Goal: Check status: Check status

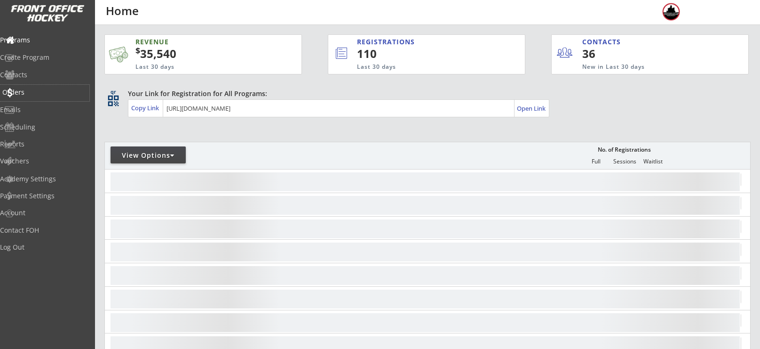
click at [49, 91] on div "Orders" at bounding box center [44, 92] width 85 height 7
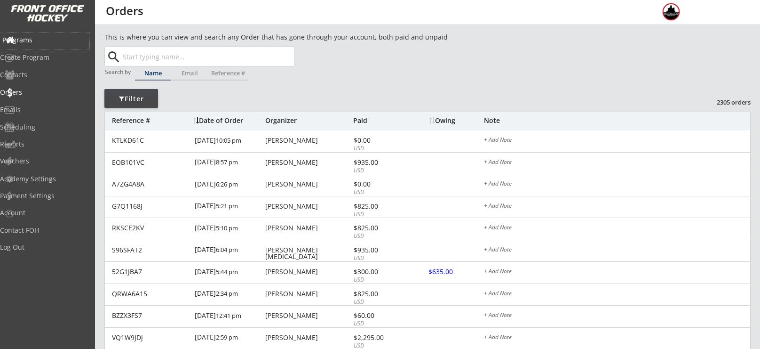
click at [26, 46] on div "Programs" at bounding box center [44, 40] width 89 height 16
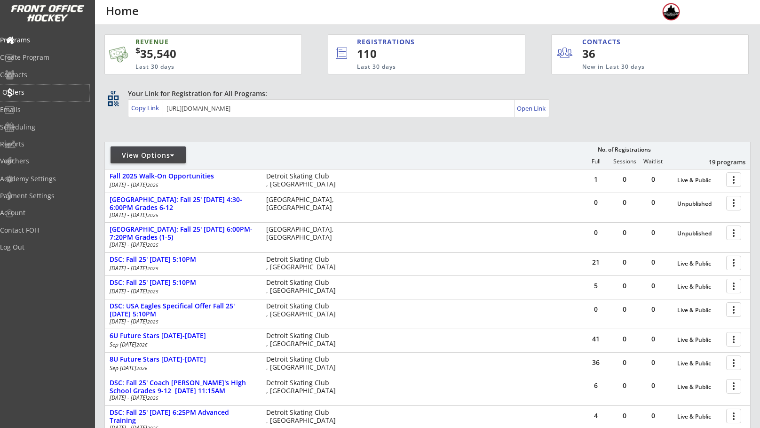
click at [33, 95] on div "Orders" at bounding box center [44, 92] width 85 height 7
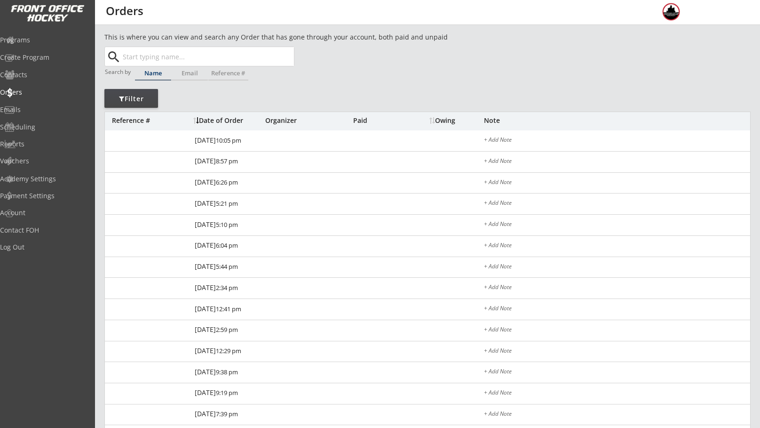
click at [183, 52] on input "text" at bounding box center [207, 56] width 173 height 19
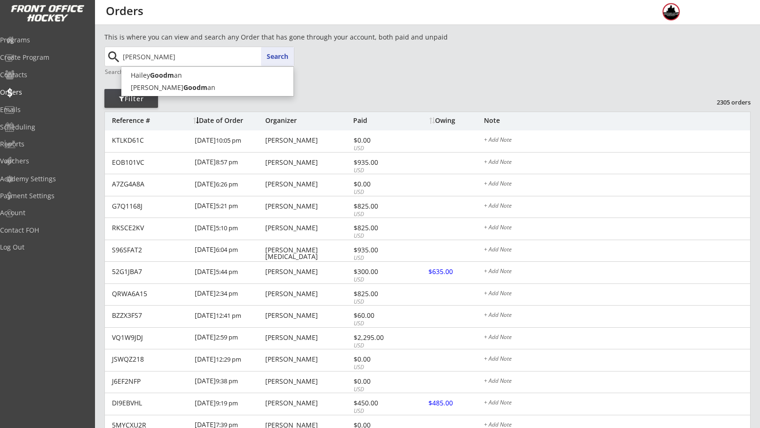
type input "[PERSON_NAME]"
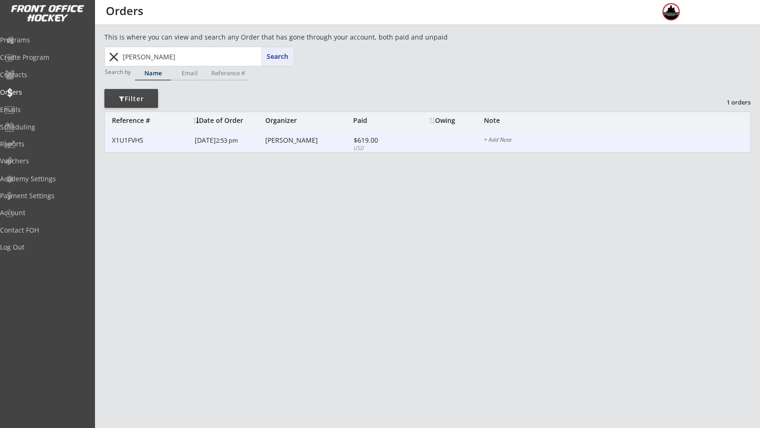
click at [299, 141] on div "[PERSON_NAME]" at bounding box center [308, 140] width 86 height 7
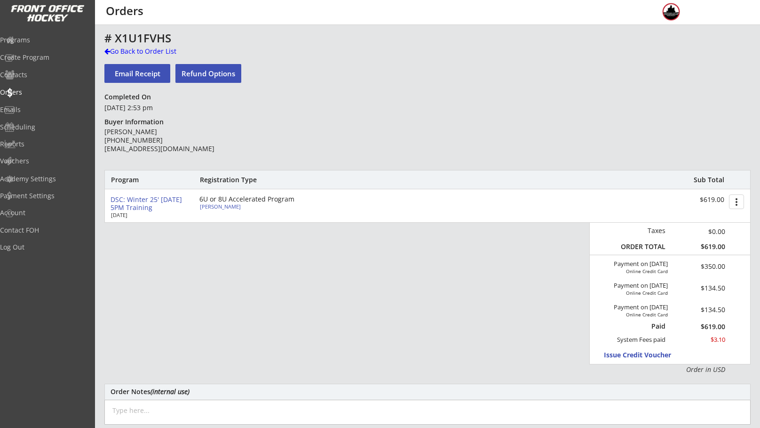
click at [208, 207] on div "[PERSON_NAME]" at bounding box center [252, 206] width 105 height 5
select select ""Youth S/M""
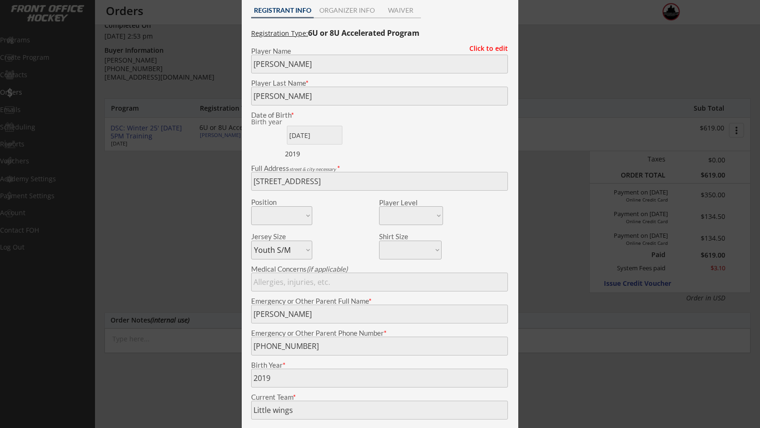
scroll to position [75, 0]
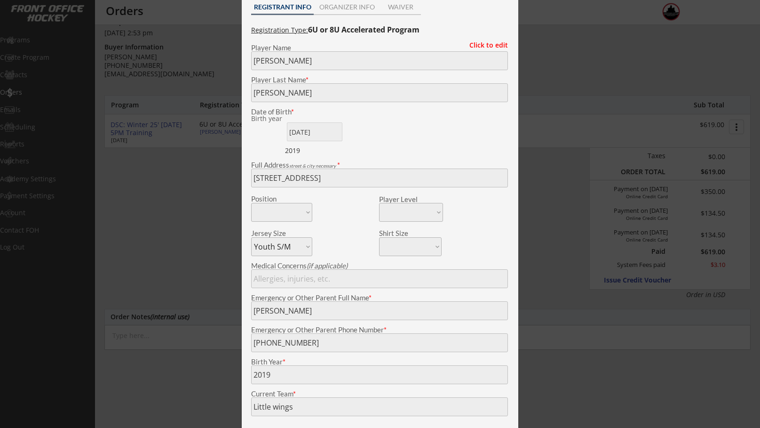
click at [250, 178] on div "Full Address street & city necessary *" at bounding box center [379, 174] width 266 height 26
click at [535, 36] on div at bounding box center [380, 214] width 760 height 428
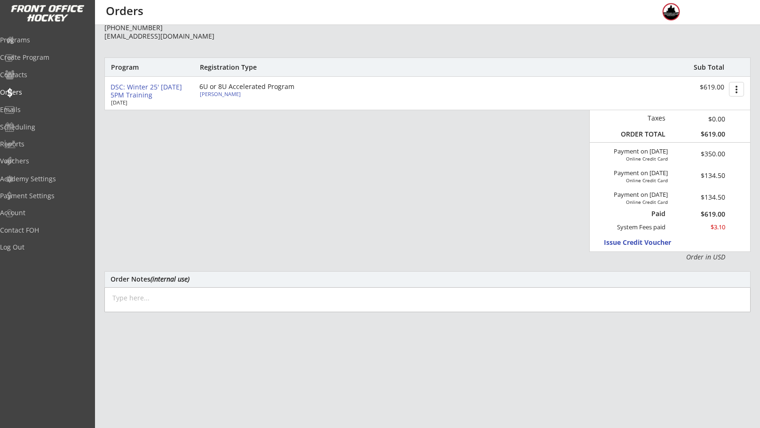
scroll to position [155, 0]
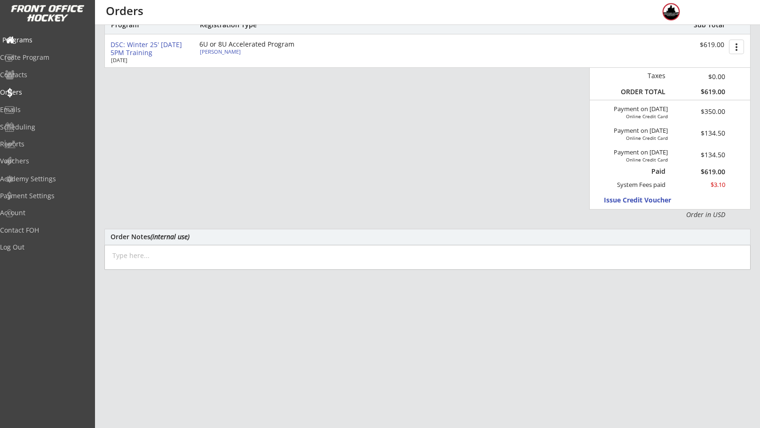
click at [38, 42] on div "Programs" at bounding box center [44, 40] width 85 height 7
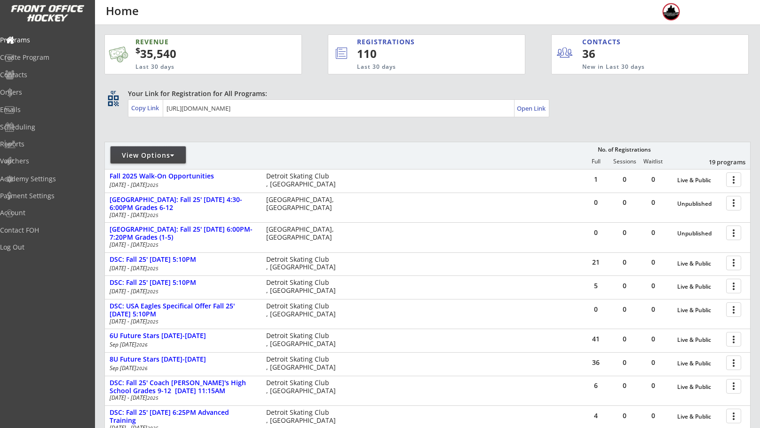
click at [162, 152] on div "View Options" at bounding box center [148, 155] width 75 height 9
select select ""Upcoming Programs""
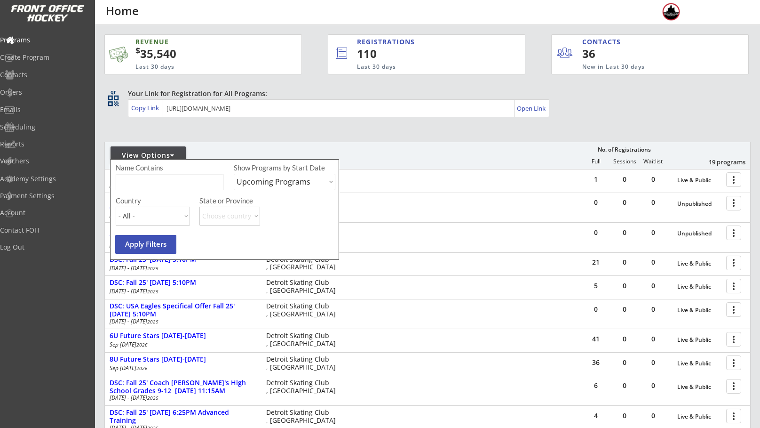
click at [167, 183] on input "input" at bounding box center [170, 182] width 108 height 16
type input "stars"
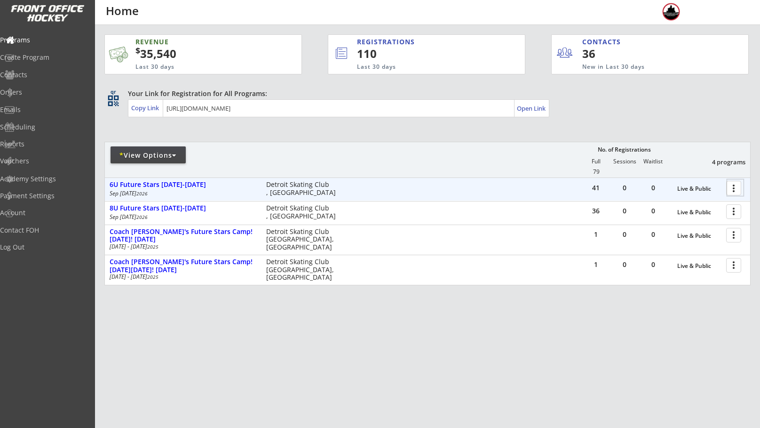
click at [730, 194] on div at bounding box center [735, 187] width 16 height 16
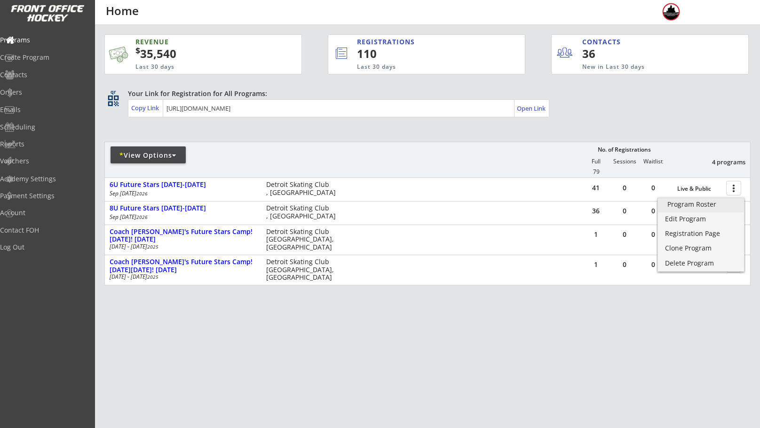
click at [704, 206] on div "Program Roster" at bounding box center [700, 204] width 67 height 7
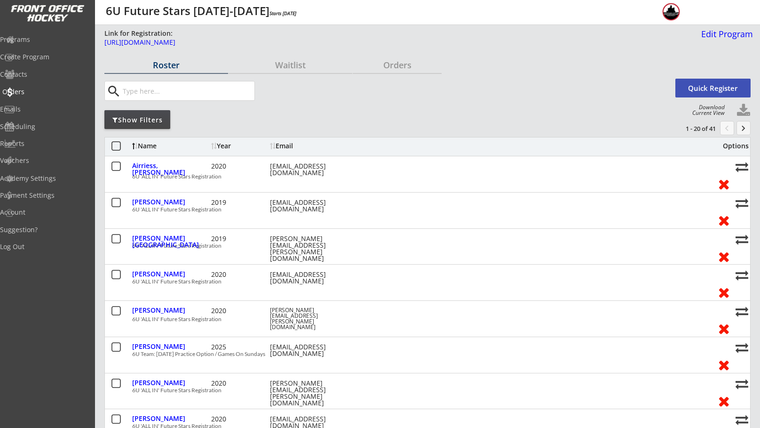
click at [44, 91] on div "Orders" at bounding box center [44, 91] width 85 height 7
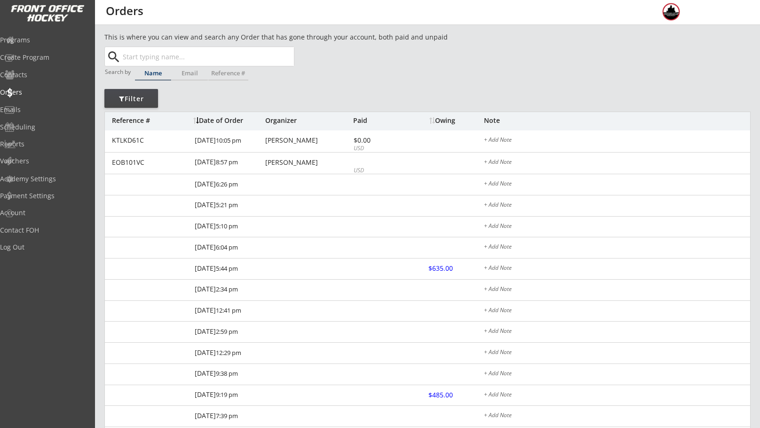
click at [199, 53] on input "text" at bounding box center [207, 56] width 173 height 19
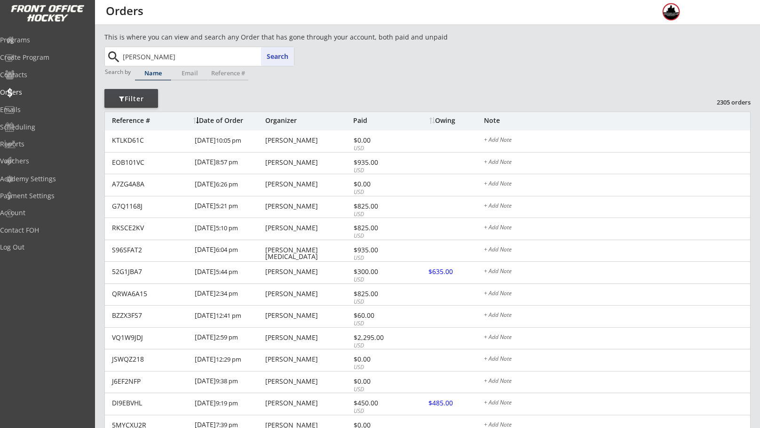
type input "[PERSON_NAME]"
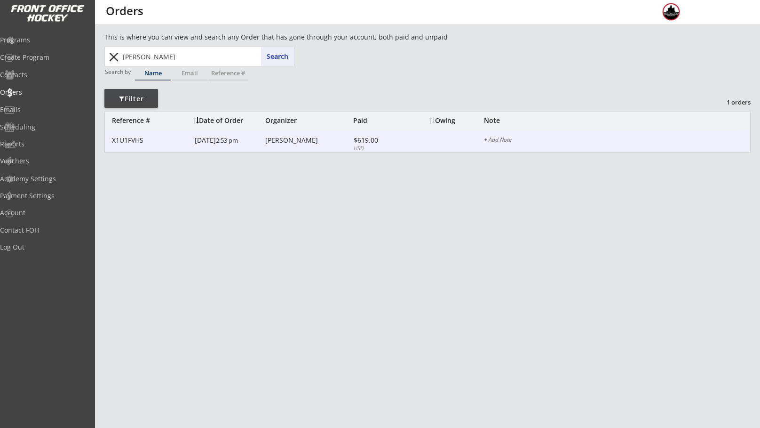
click at [293, 142] on div "[PERSON_NAME]" at bounding box center [308, 140] width 86 height 7
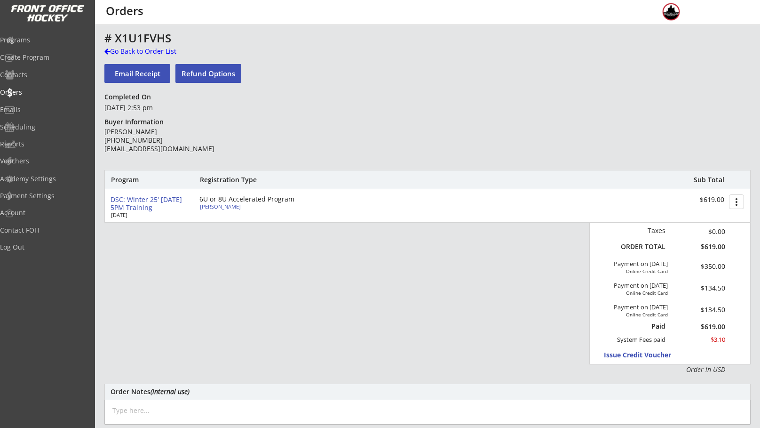
click at [219, 208] on div "[PERSON_NAME]" at bounding box center [252, 206] width 105 height 5
select select ""Youth S/M""
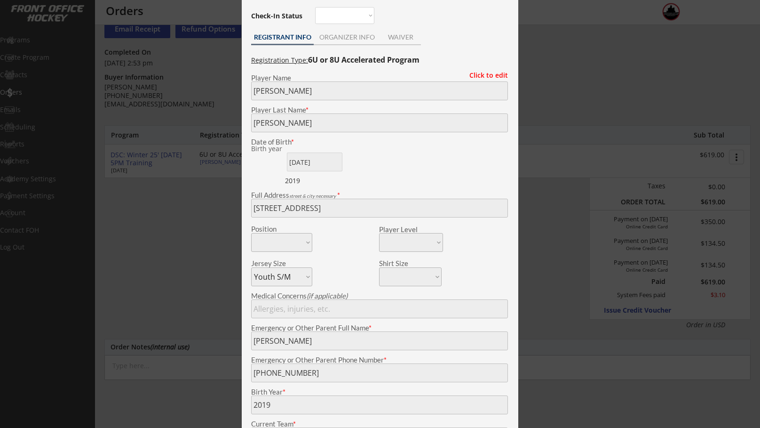
scroll to position [48, 0]
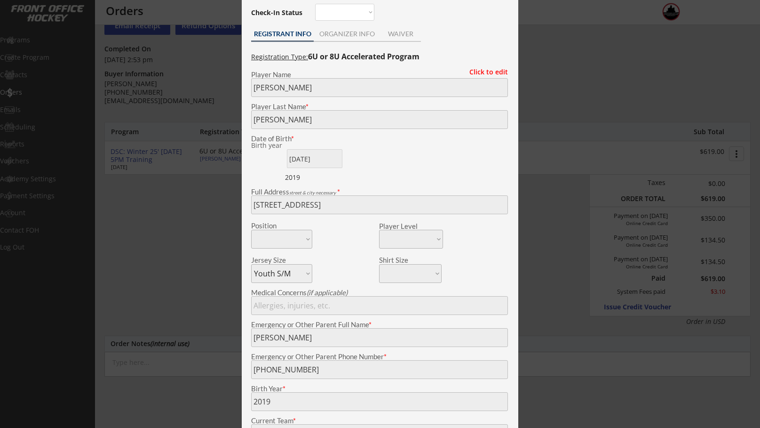
click at [537, 113] on div at bounding box center [380, 214] width 760 height 428
